Goal: Task Accomplishment & Management: Use online tool/utility

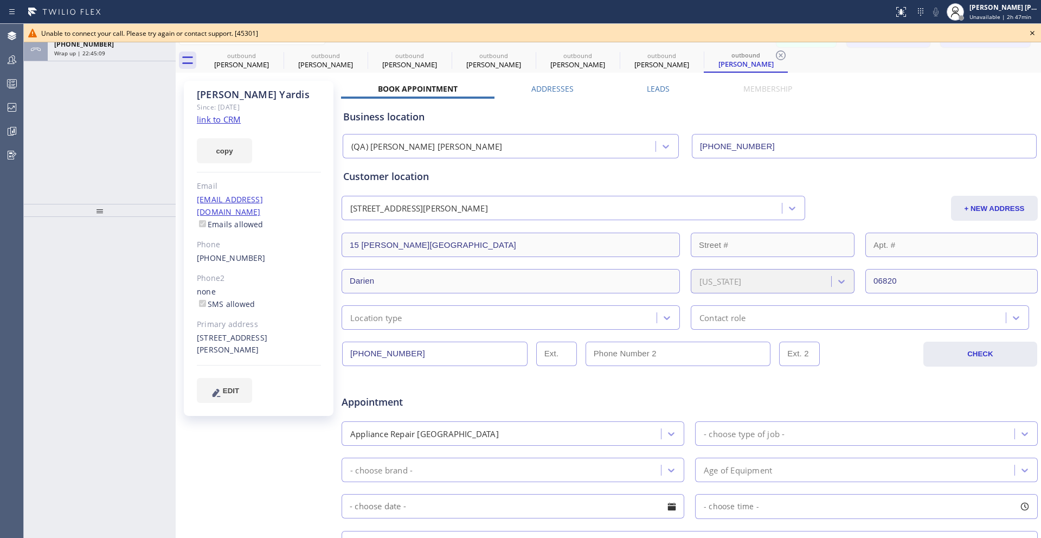
click at [1030, 30] on icon at bounding box center [1032, 33] width 13 height 13
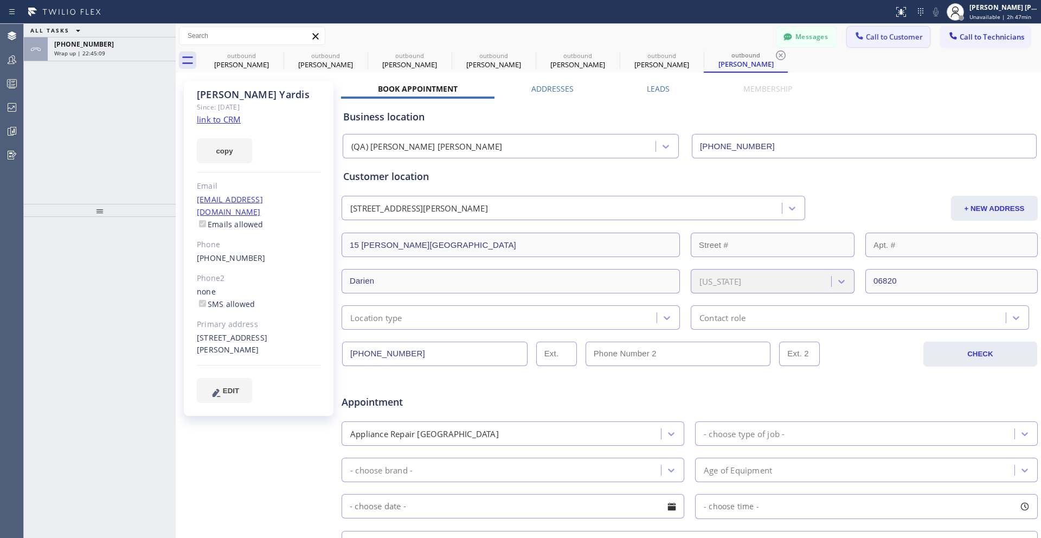
click at [874, 39] on span "Call to Customer" at bounding box center [894, 37] width 57 height 10
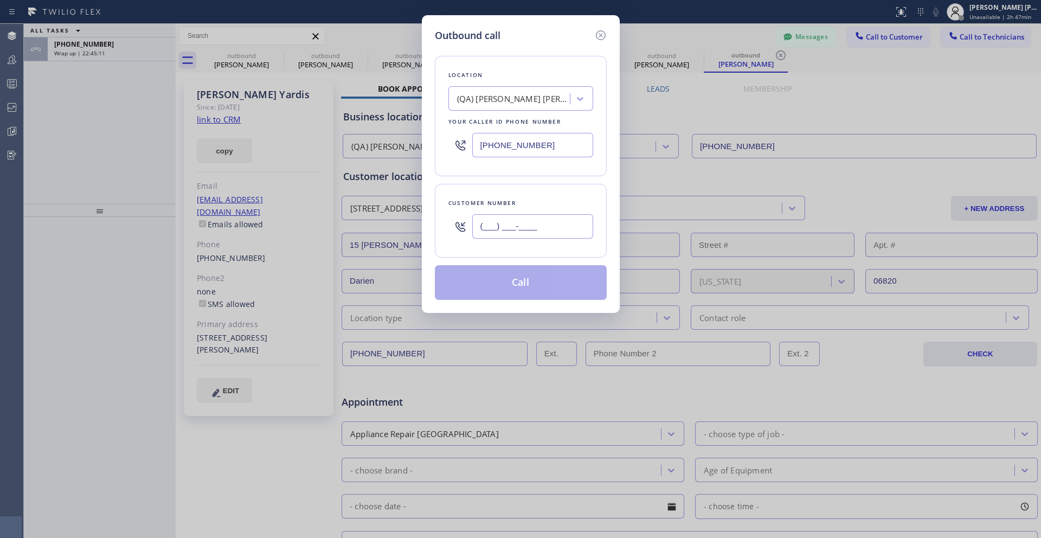
click at [501, 229] on input "(___) ___-____" at bounding box center [532, 226] width 121 height 24
paste input "863) 484-0002"
type input "[PHONE_NUMBER]"
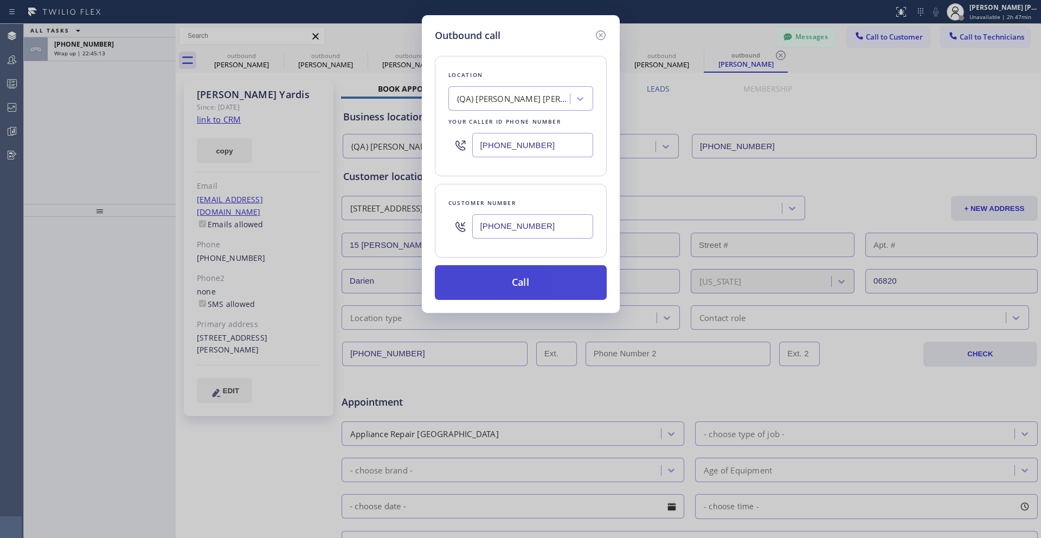
click at [511, 281] on button "Call" at bounding box center [521, 282] width 172 height 35
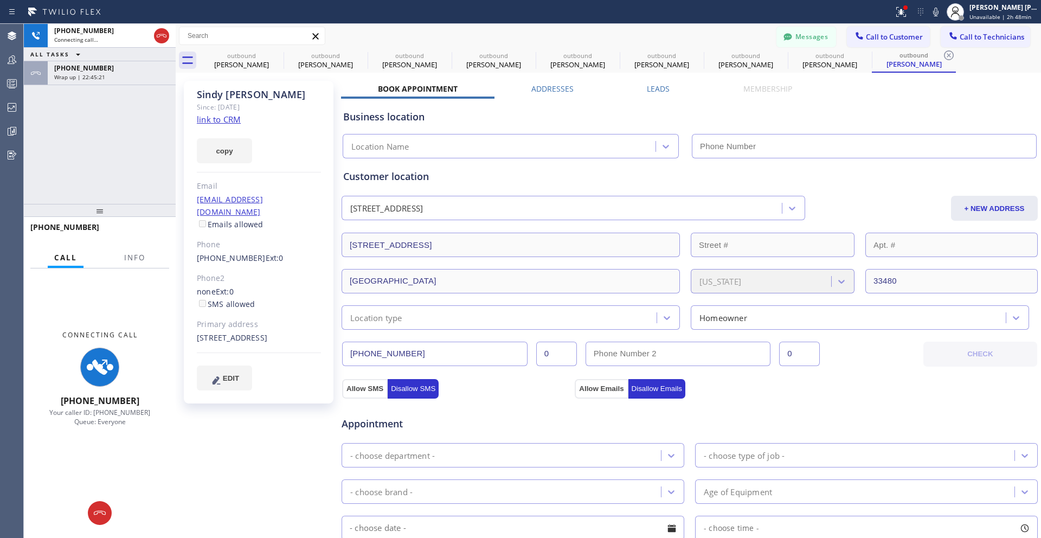
type input "[PHONE_NUMBER]"
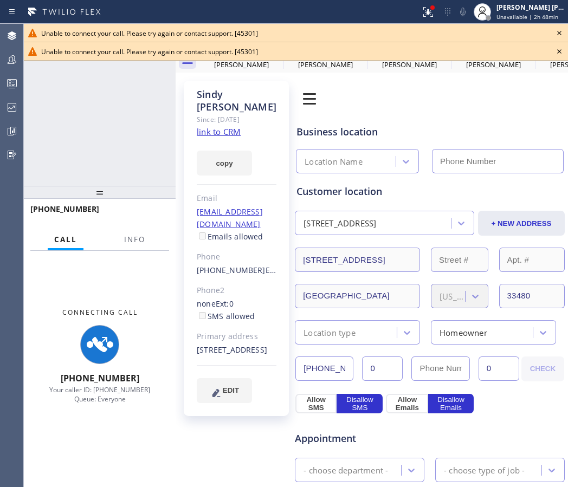
type input "[PHONE_NUMBER]"
